Goal: Task Accomplishment & Management: Complete application form

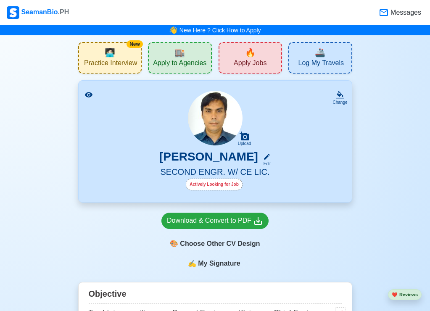
click at [127, 17] on div "Messages" at bounding box center [246, 13] width 353 height 18
click at [164, 59] on span "Apply to Agencies" at bounding box center [179, 64] width 53 height 11
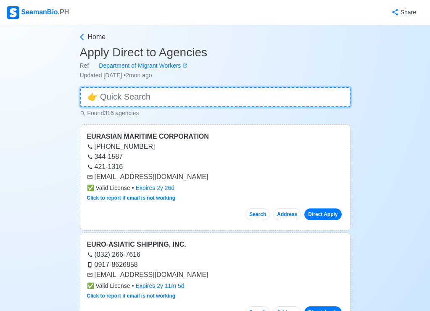
click at [192, 102] on input at bounding box center [215, 97] width 271 height 20
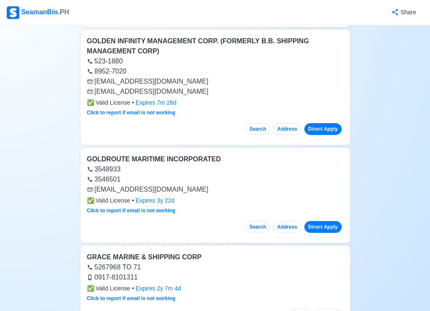
scroll to position [1933, 0]
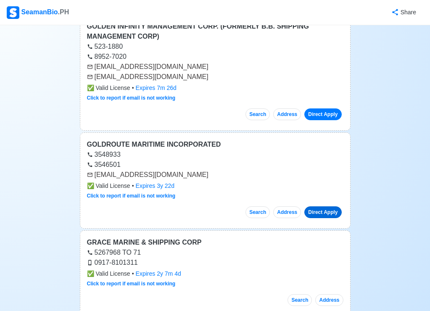
click at [321, 213] on link "Direct Apply" at bounding box center [322, 212] width 37 height 12
click at [312, 211] on link "Direct Apply" at bounding box center [322, 212] width 37 height 12
click at [316, 211] on link "Direct Apply" at bounding box center [322, 212] width 37 height 12
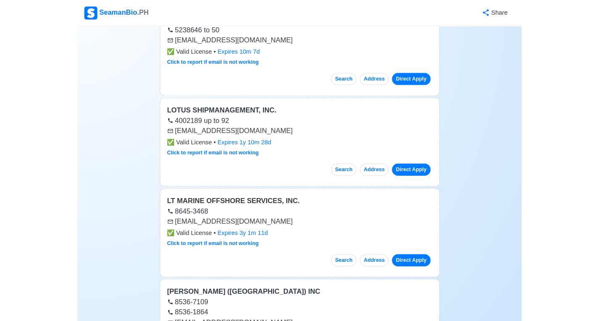
scroll to position [5421, 0]
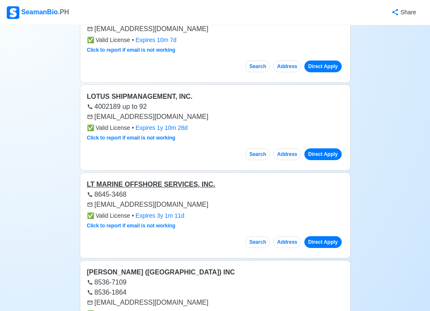
click at [151, 179] on div "LT MARINE OFFSHORE SERVICES, INC." at bounding box center [215, 184] width 256 height 10
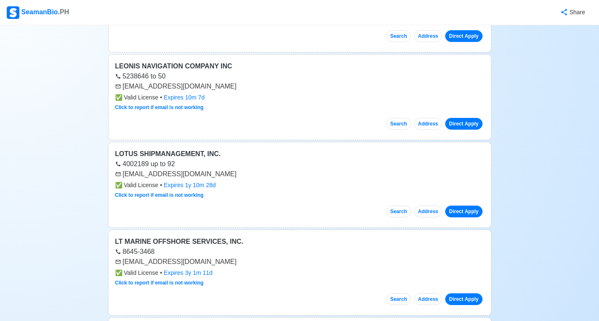
scroll to position [5253, 0]
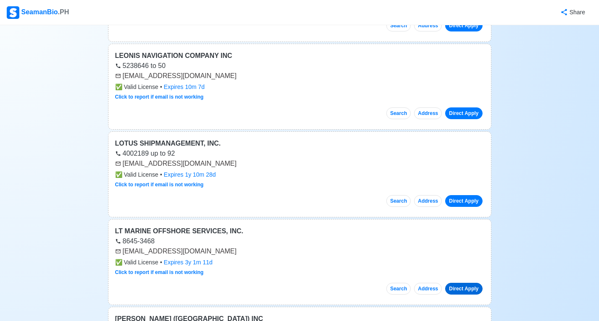
click at [436, 291] on link "Direct Apply" at bounding box center [463, 289] width 37 height 12
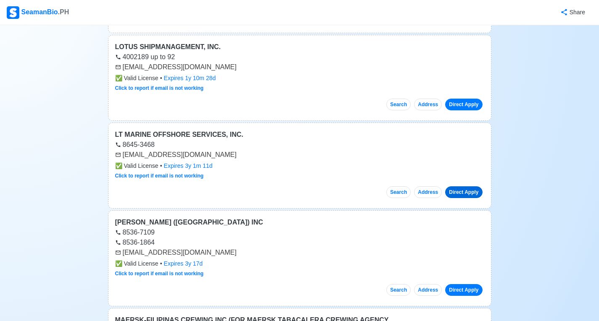
scroll to position [5379, 0]
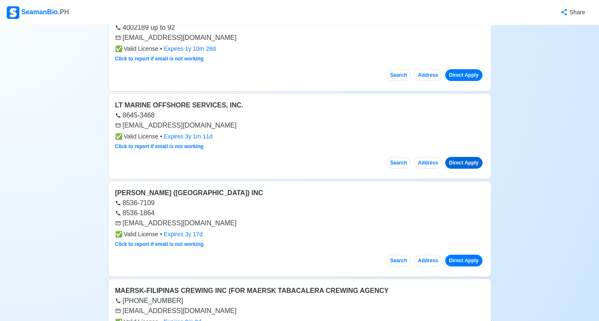
click at [436, 162] on link "Direct Apply" at bounding box center [463, 163] width 37 height 12
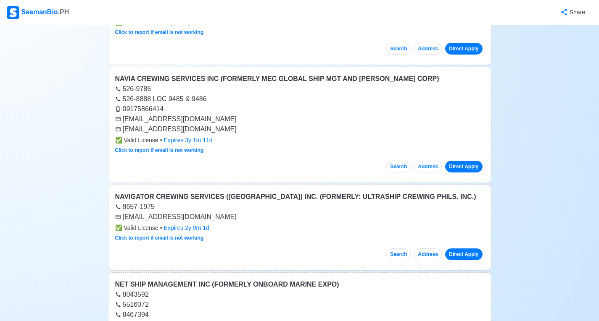
scroll to position [8993, 0]
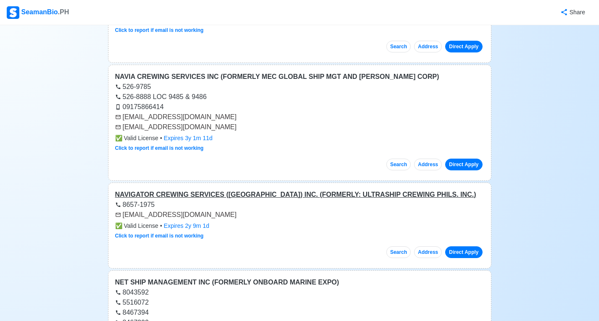
click at [200, 195] on div "NAVIGATOR CREWING SERVICES ([GEOGRAPHIC_DATA]) INC. (FORMERLY: ULTRASHIP CREWIN…" at bounding box center [299, 195] width 369 height 10
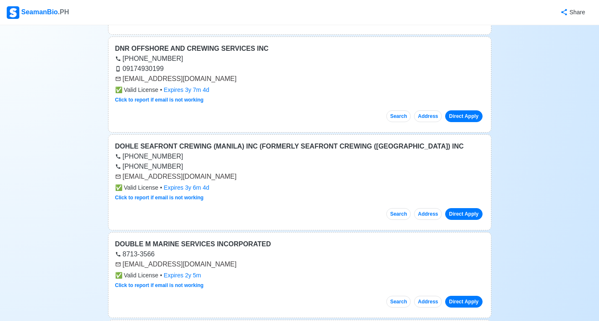
scroll to position [30635, 0]
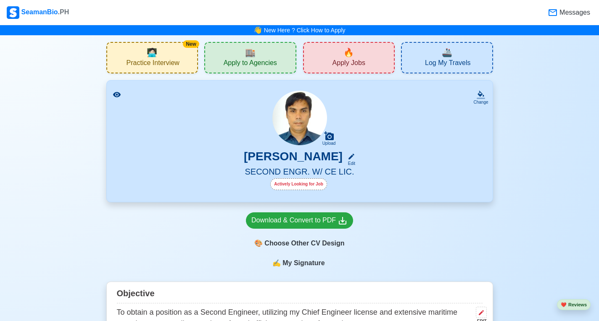
click at [348, 63] on span "Apply Jobs" at bounding box center [348, 64] width 33 height 11
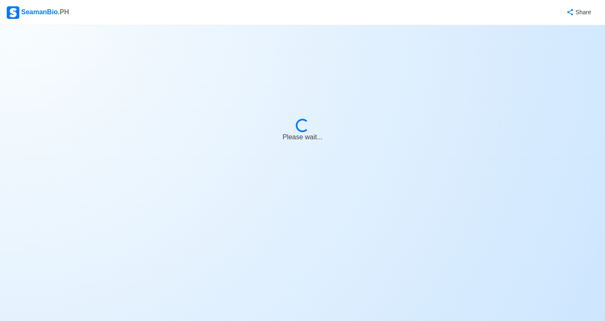
select select "2nd Engineer"
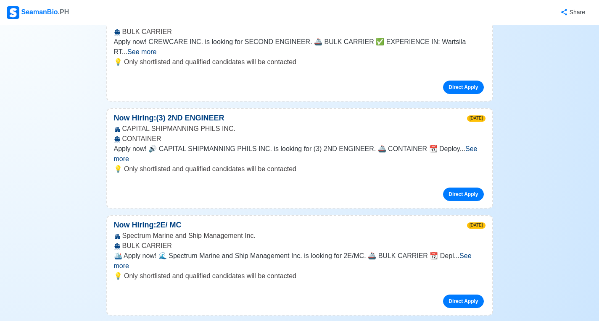
scroll to position [504, 0]
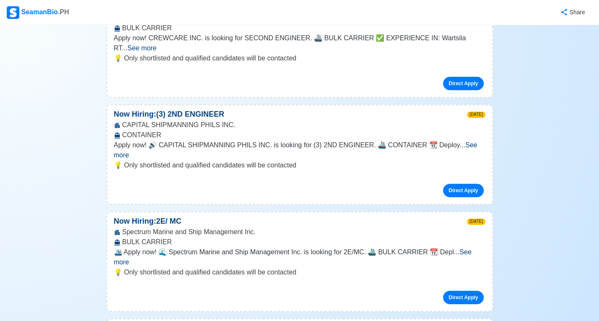
click at [436, 249] on span "See more" at bounding box center [293, 257] width 358 height 17
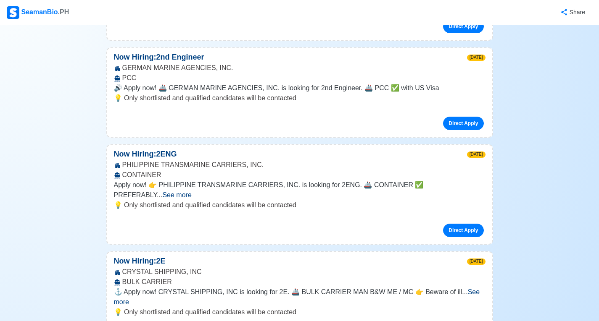
scroll to position [2017, 0]
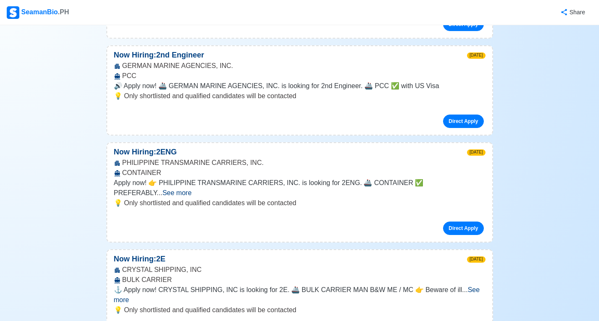
click at [436, 287] on span "See more" at bounding box center [297, 295] width 366 height 17
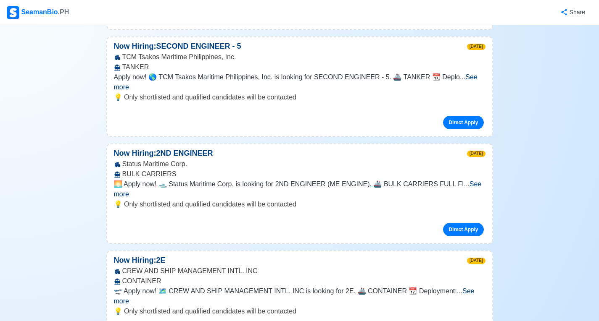
scroll to position [2395, 0]
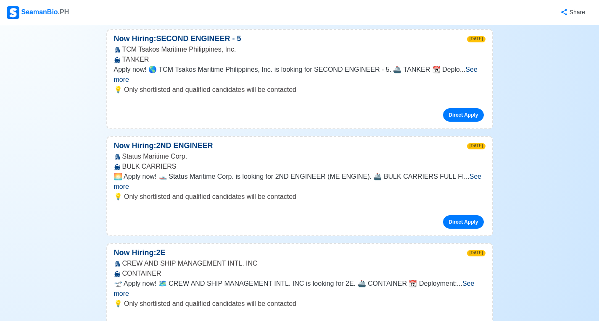
click at [436, 280] on span "See more" at bounding box center [294, 288] width 361 height 17
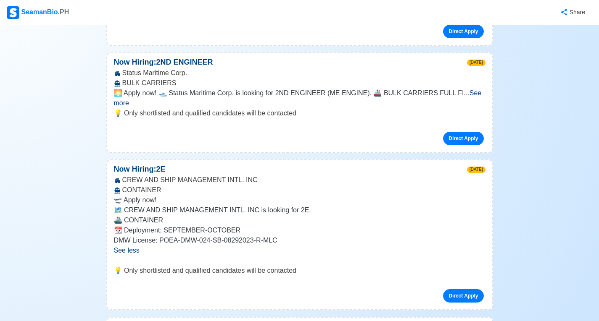
scroll to position [2479, 0]
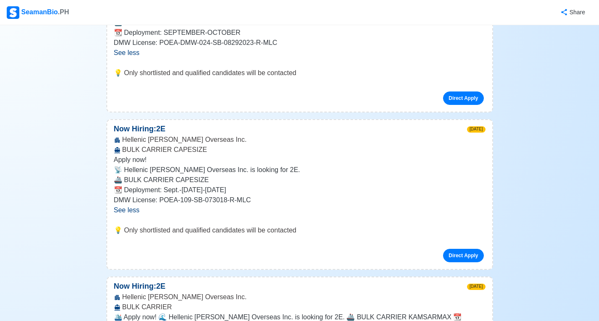
scroll to position [2690, 0]
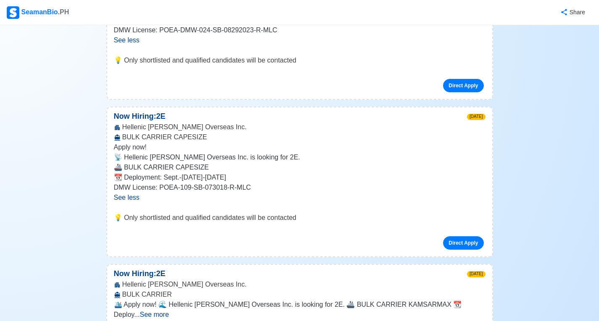
click at [169, 311] on span "See more" at bounding box center [154, 314] width 29 height 7
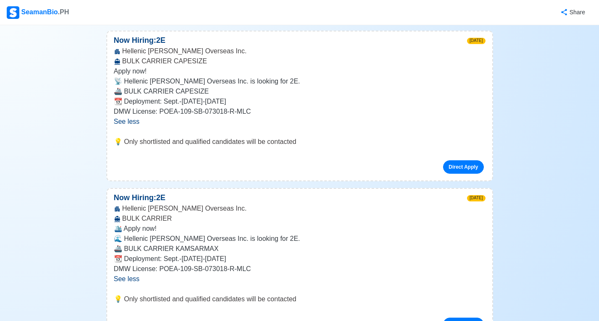
scroll to position [2774, 0]
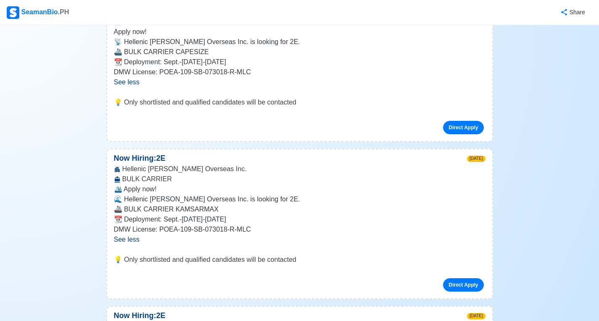
scroll to position [2816, 0]
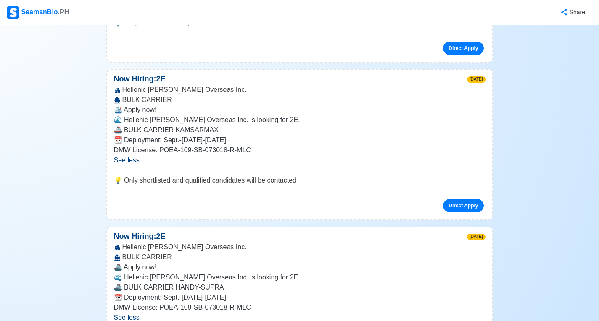
scroll to position [2900, 0]
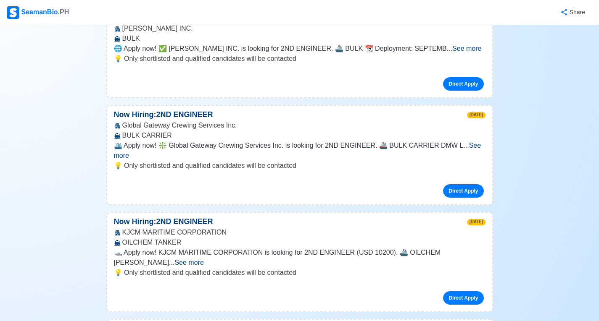
scroll to position [3782, 0]
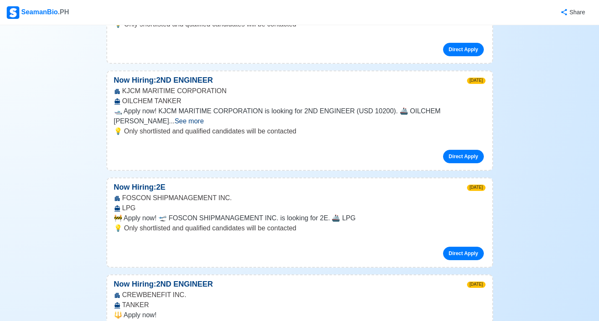
scroll to position [3908, 0]
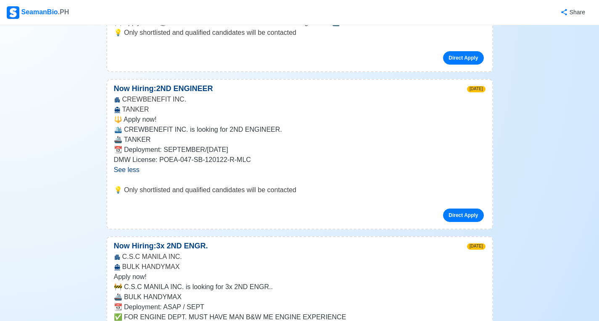
scroll to position [4202, 0]
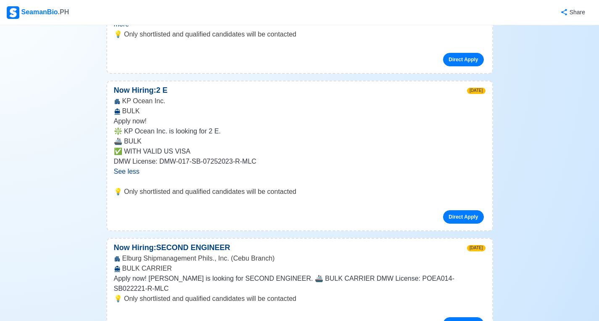
scroll to position [4539, 0]
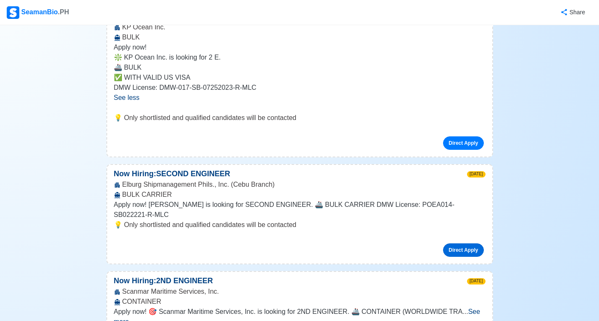
scroll to position [4665, 0]
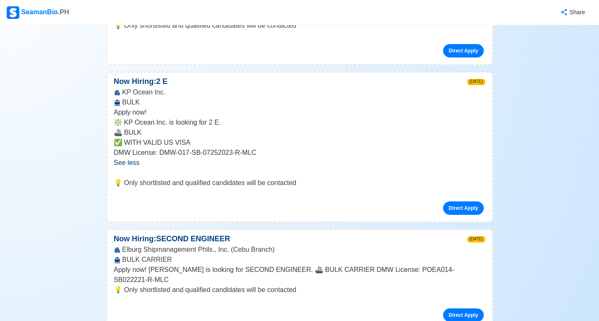
scroll to position [4497, 0]
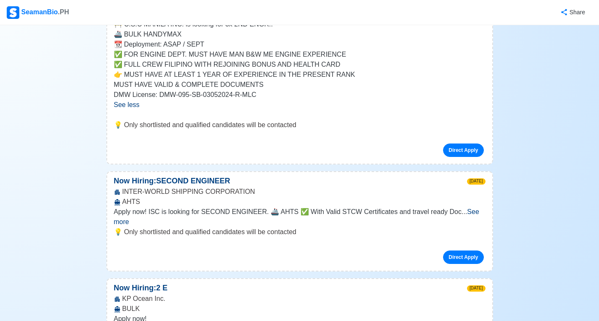
scroll to position [4413, 0]
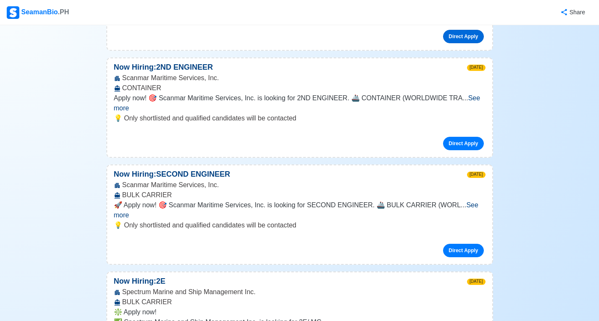
scroll to position [4875, 0]
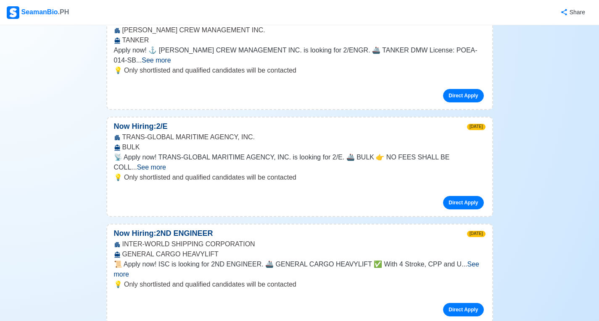
scroll to position [5589, 0]
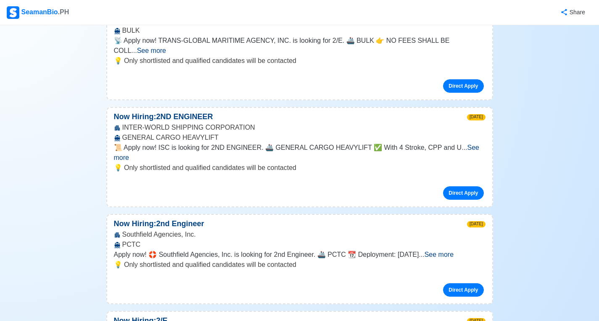
scroll to position [5715, 0]
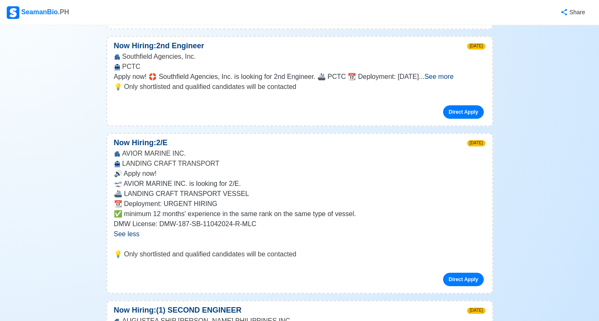
scroll to position [5883, 0]
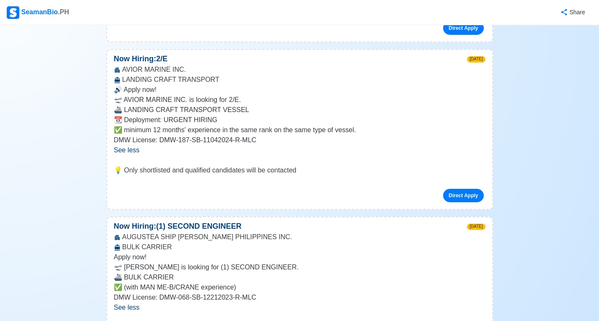
scroll to position [6009, 0]
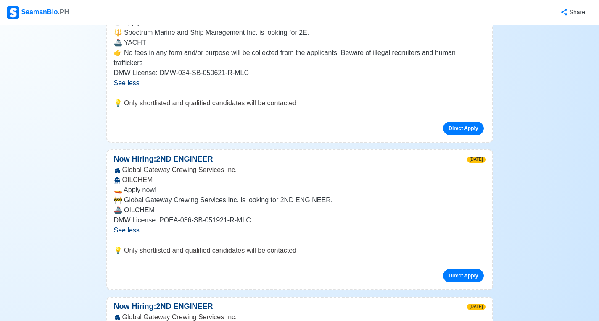
scroll to position [6388, 0]
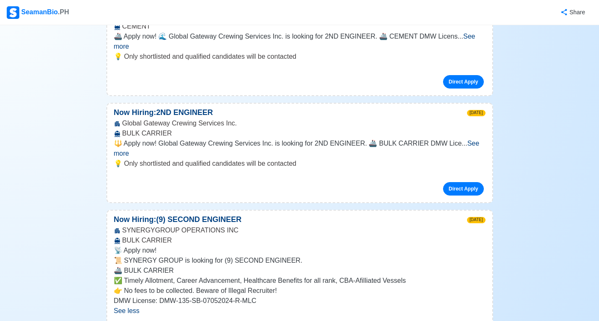
scroll to position [6682, 0]
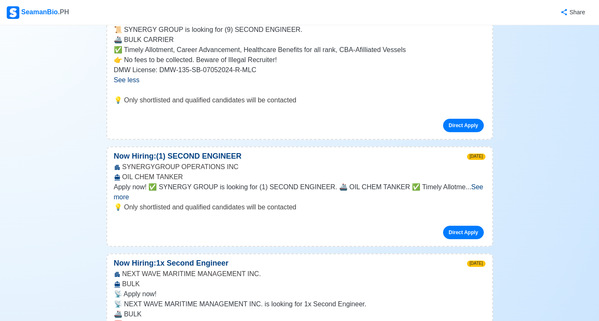
scroll to position [6934, 0]
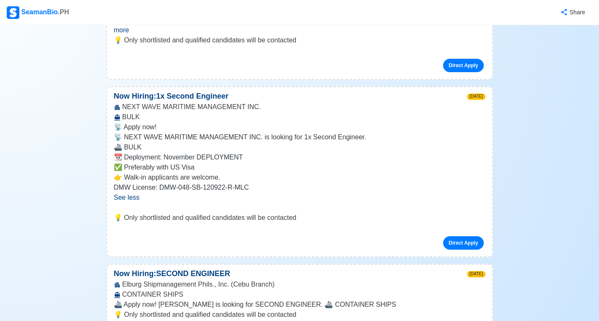
scroll to position [7060, 0]
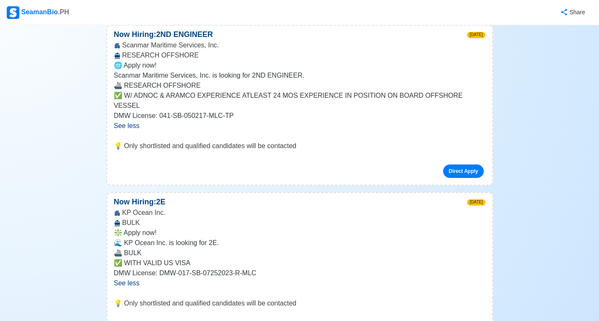
scroll to position [7396, 0]
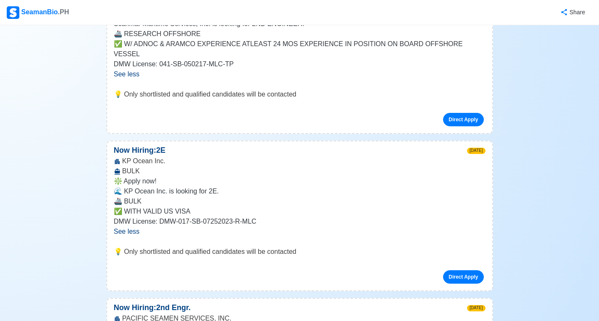
scroll to position [7480, 0]
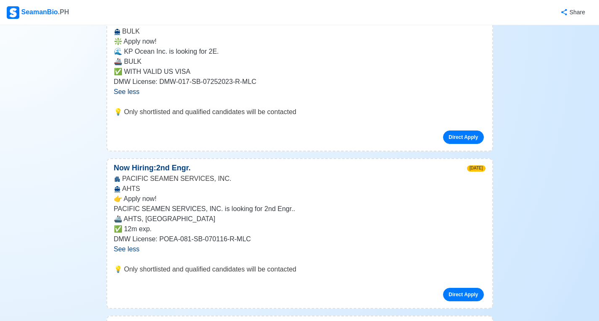
scroll to position [7606, 0]
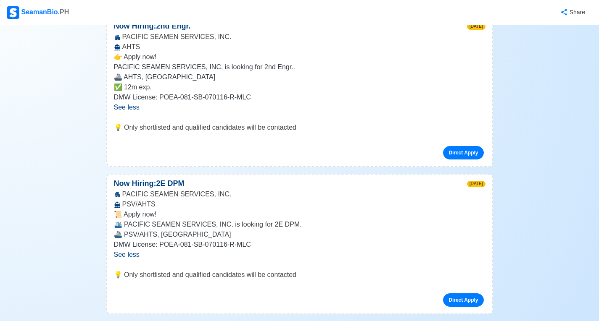
scroll to position [7732, 0]
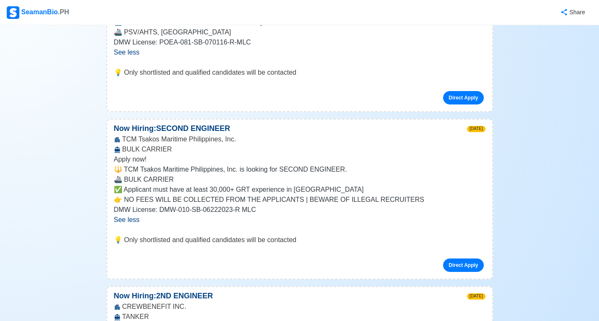
scroll to position [7943, 0]
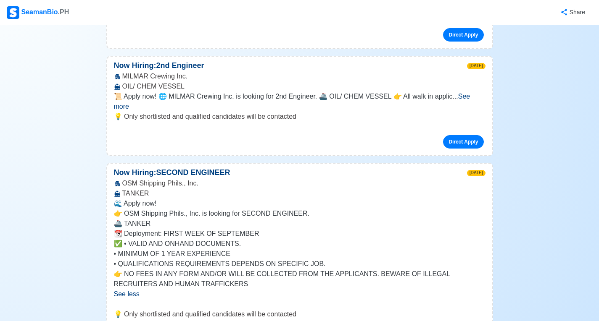
scroll to position [8321, 0]
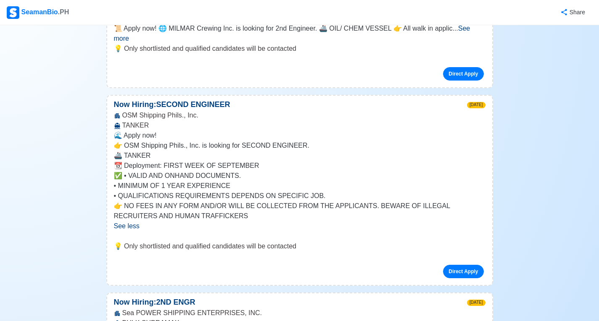
scroll to position [8405, 0]
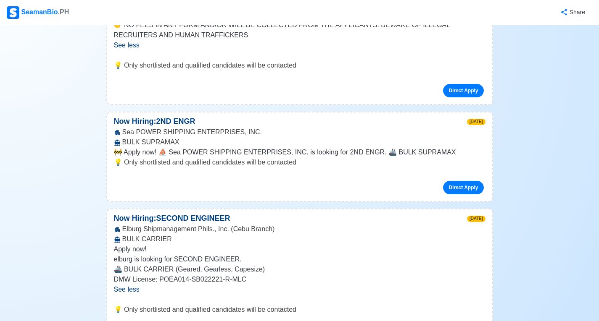
scroll to position [8573, 0]
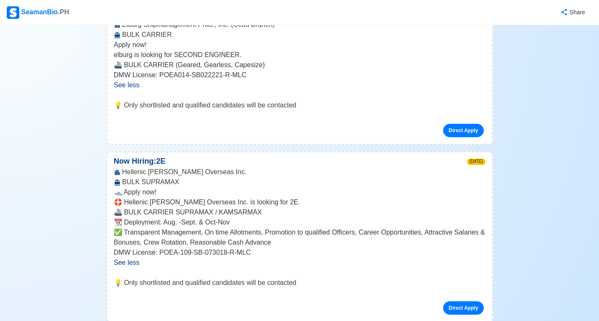
scroll to position [8783, 0]
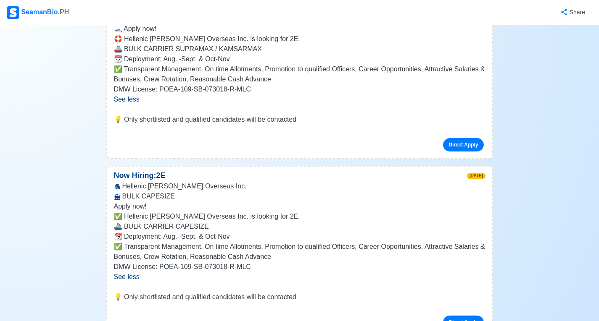
scroll to position [8909, 0]
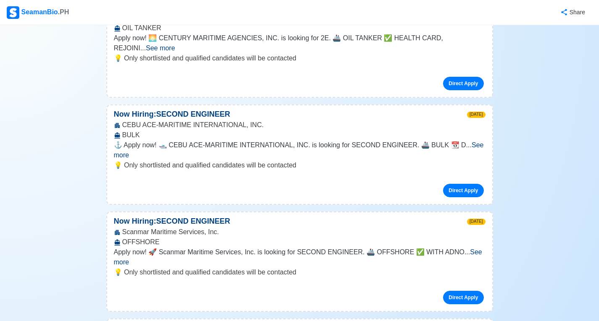
scroll to position [9497, 0]
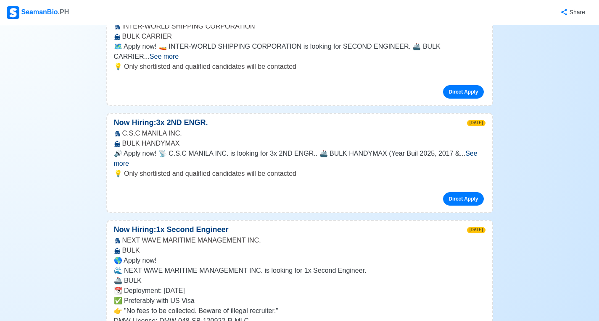
scroll to position [9792, 0]
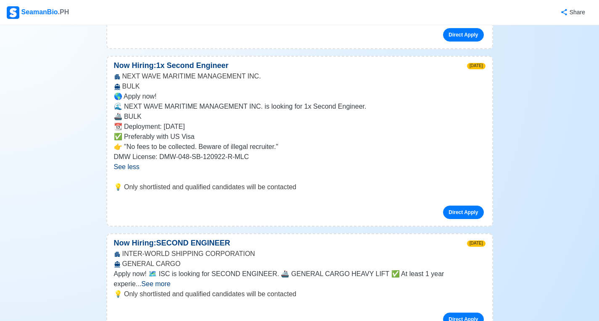
scroll to position [9960, 0]
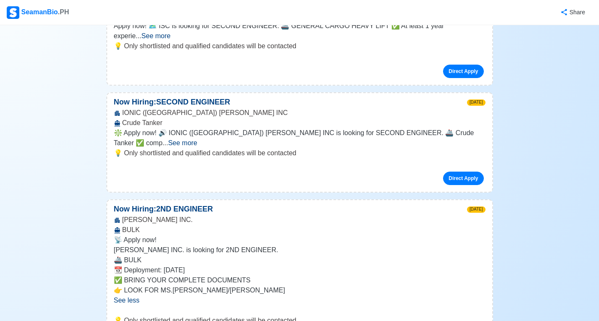
scroll to position [10212, 0]
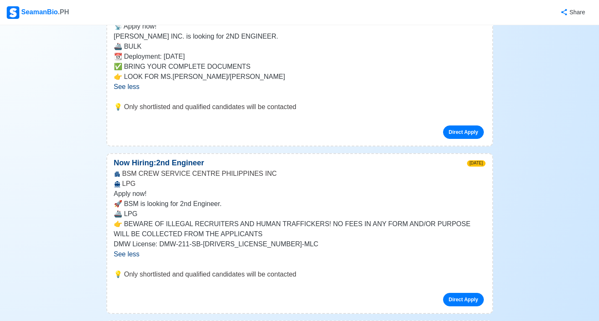
scroll to position [10422, 0]
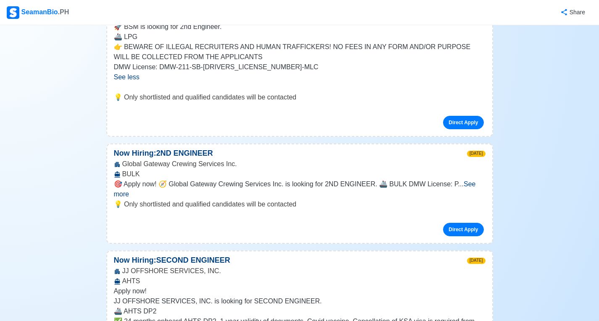
scroll to position [10590, 0]
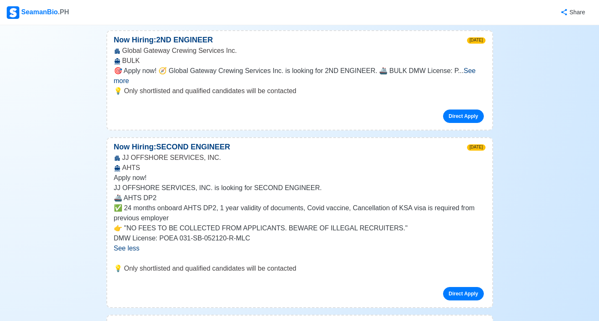
scroll to position [10716, 0]
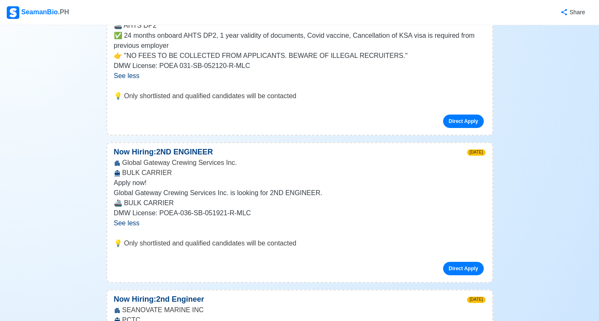
scroll to position [10884, 0]
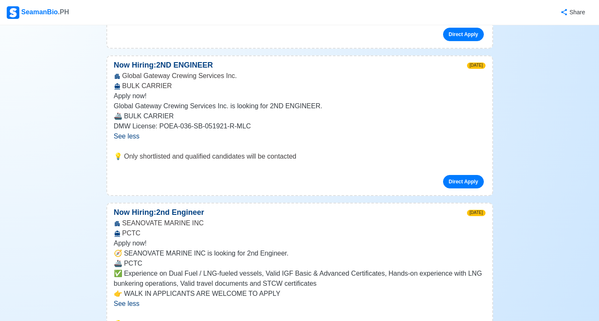
scroll to position [11052, 0]
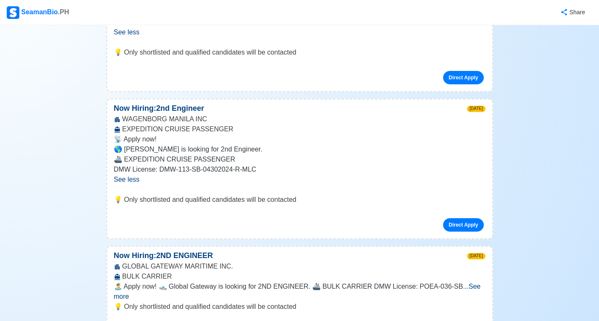
scroll to position [11557, 0]
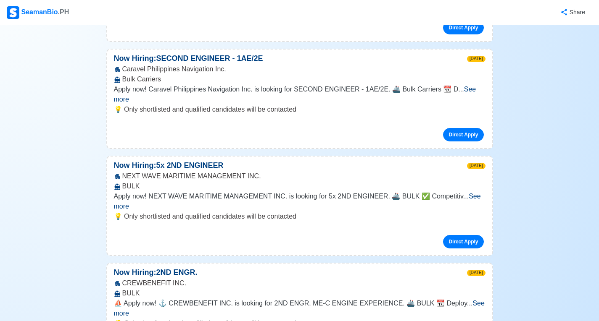
scroll to position [12565, 0]
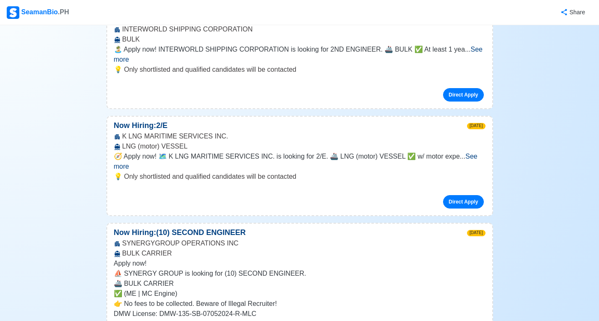
scroll to position [13027, 0]
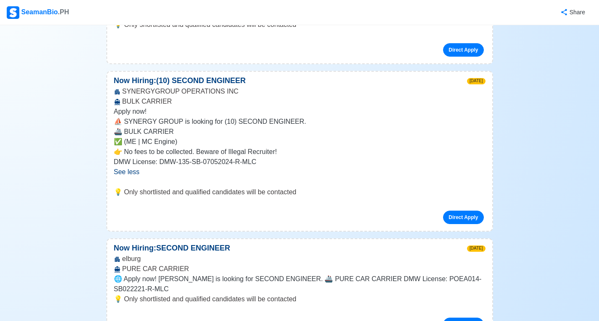
scroll to position [13153, 0]
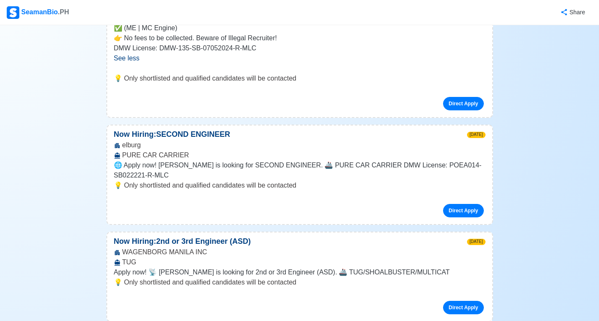
scroll to position [13280, 0]
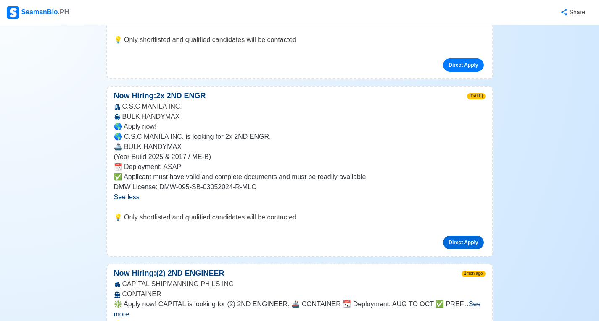
scroll to position [13784, 0]
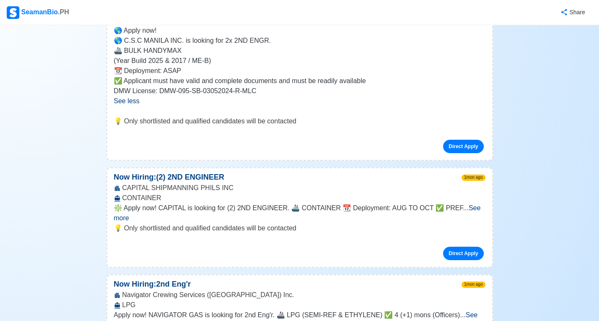
scroll to position [13910, 0]
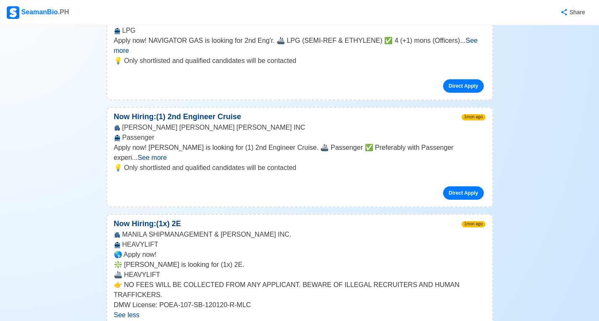
scroll to position [14204, 0]
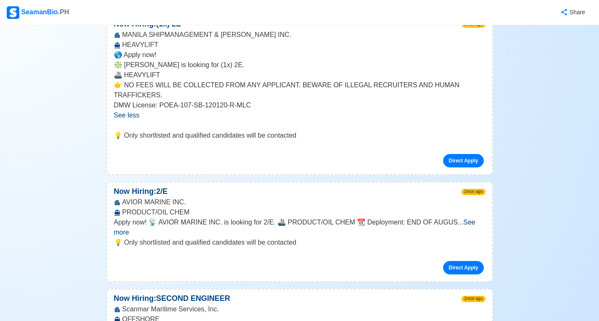
scroll to position [14330, 0]
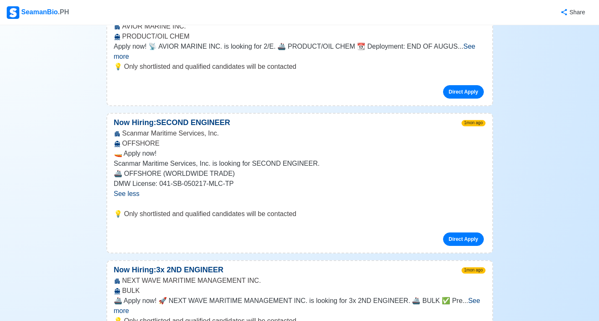
scroll to position [14498, 0]
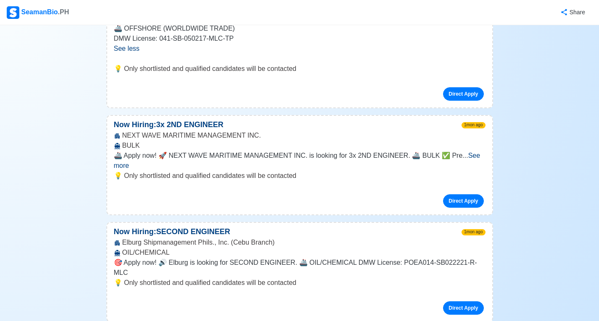
scroll to position [14666, 0]
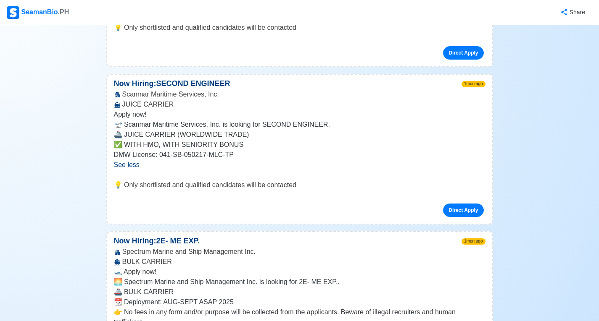
scroll to position [15213, 0]
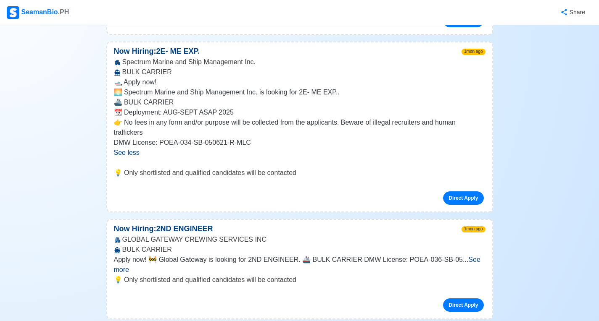
scroll to position [15465, 0]
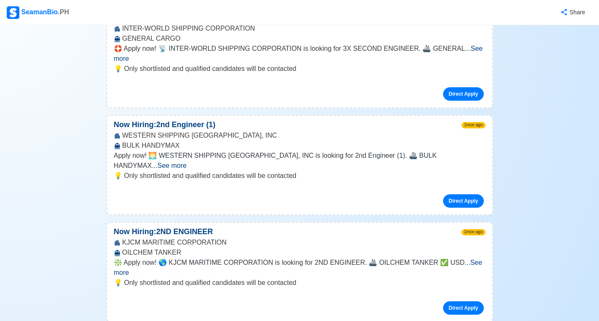
scroll to position [16515, 0]
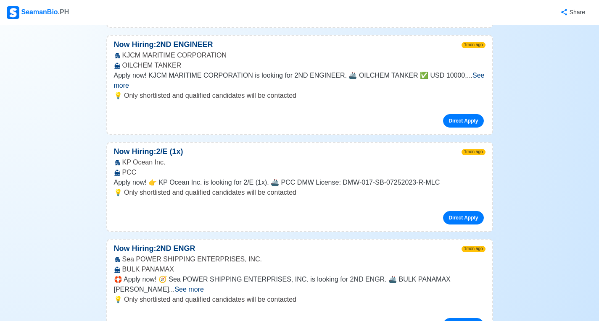
scroll to position [16810, 0]
